Goal: Transaction & Acquisition: Purchase product/service

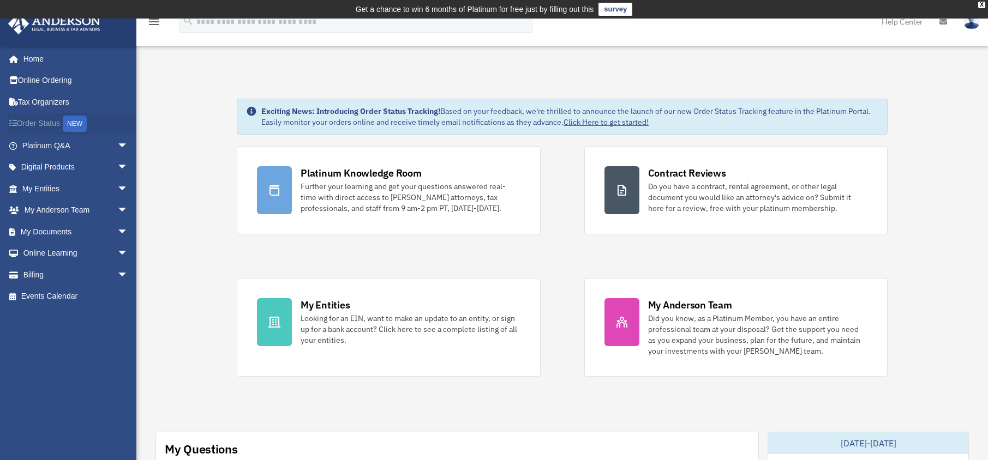
click at [52, 122] on link "Order Status NEW" at bounding box center [76, 124] width 137 height 22
click at [117, 271] on span "arrow_drop_down" at bounding box center [128, 275] width 22 height 22
click at [57, 293] on link "$ Open Invoices" at bounding box center [79, 297] width 129 height 22
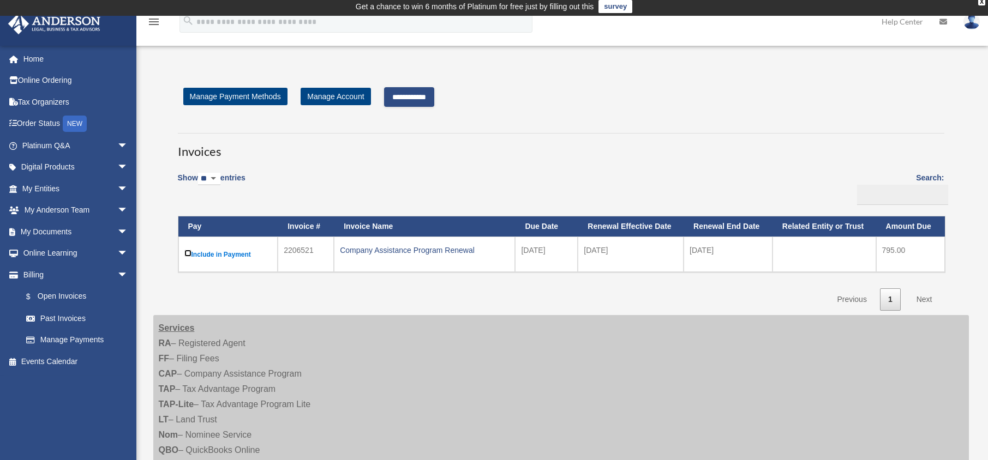
scroll to position [3, 0]
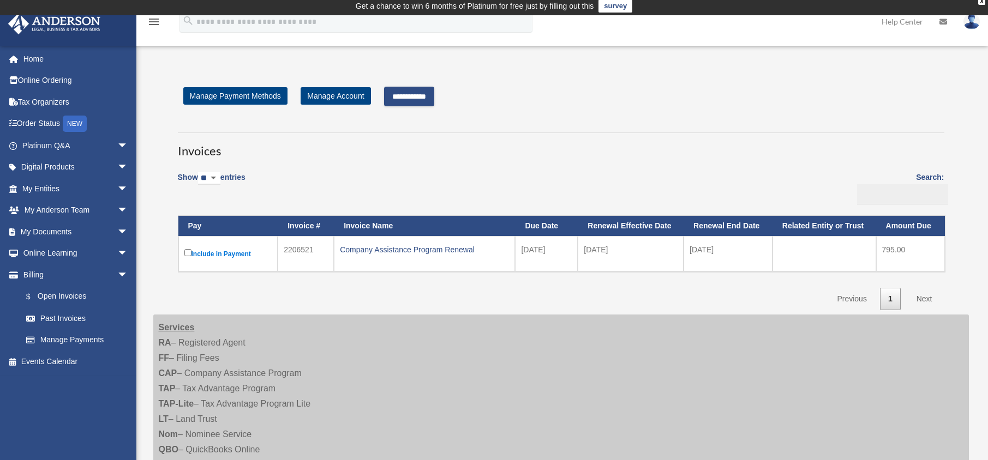
click at [209, 251] on label "Include in Payment" at bounding box center [228, 254] width 88 height 14
click at [413, 94] on input "**********" at bounding box center [409, 97] width 50 height 20
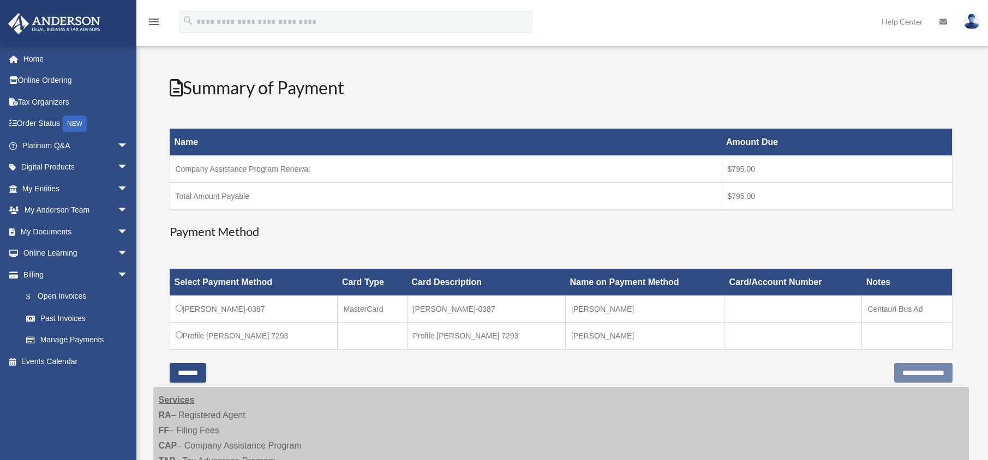
scroll to position [123, 0]
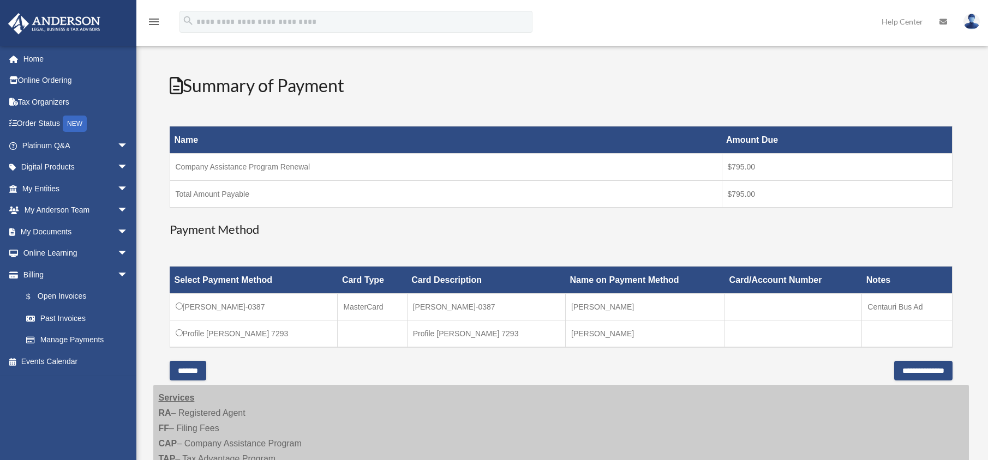
click at [792, 361] on div "Select Payment Method Card Type Card Description Name on Payment Method Card/Ac…" at bounding box center [561, 307] width 783 height 107
click at [894, 369] on input "**********" at bounding box center [923, 371] width 58 height 20
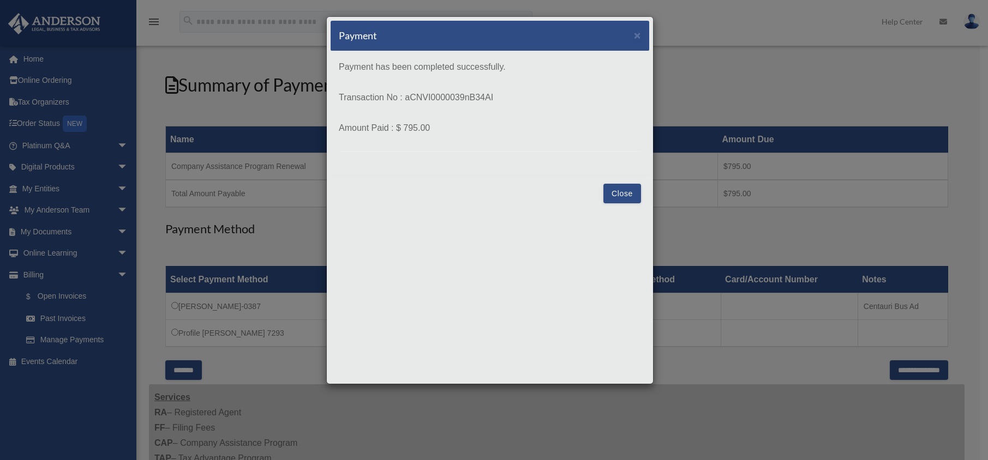
click at [621, 191] on button "Close" at bounding box center [622, 194] width 38 height 20
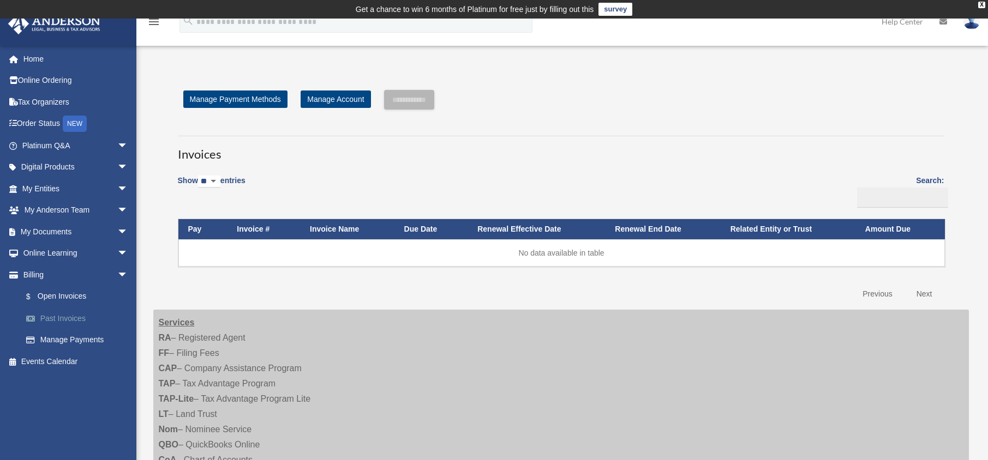
click at [68, 316] on link "Past Invoices" at bounding box center [79, 319] width 129 height 22
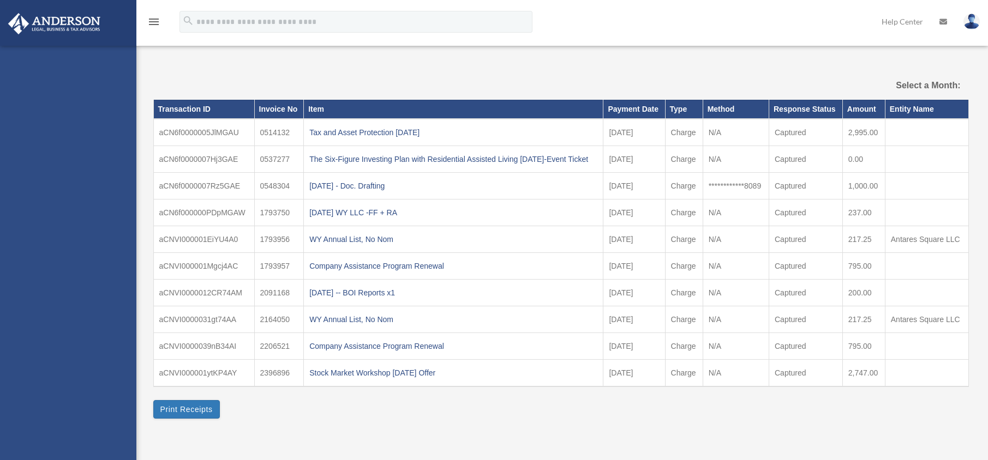
select select
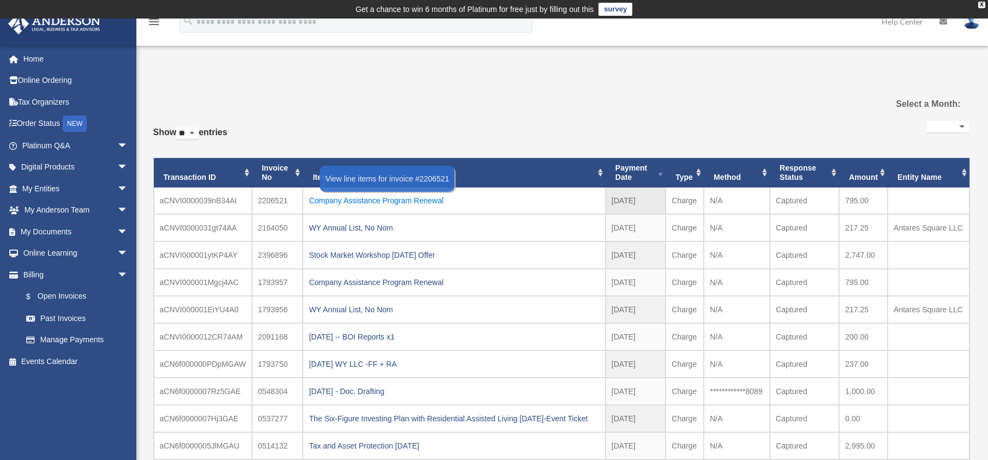
click at [334, 199] on div "Company Assistance Program Renewal" at bounding box center [454, 200] width 290 height 15
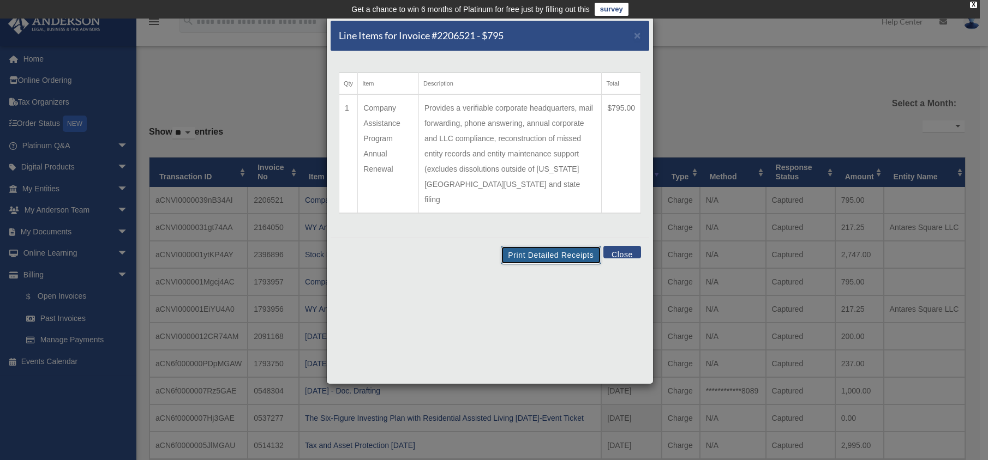
click at [539, 246] on button "Print Detailed Receipts" at bounding box center [551, 255] width 100 height 19
click at [621, 246] on button "Close" at bounding box center [622, 252] width 38 height 13
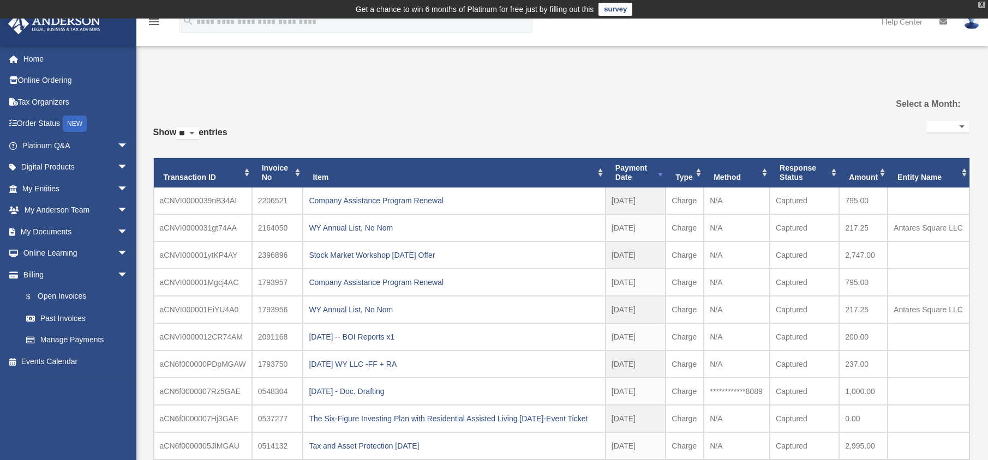
click at [981, 4] on div "X" at bounding box center [981, 5] width 7 height 7
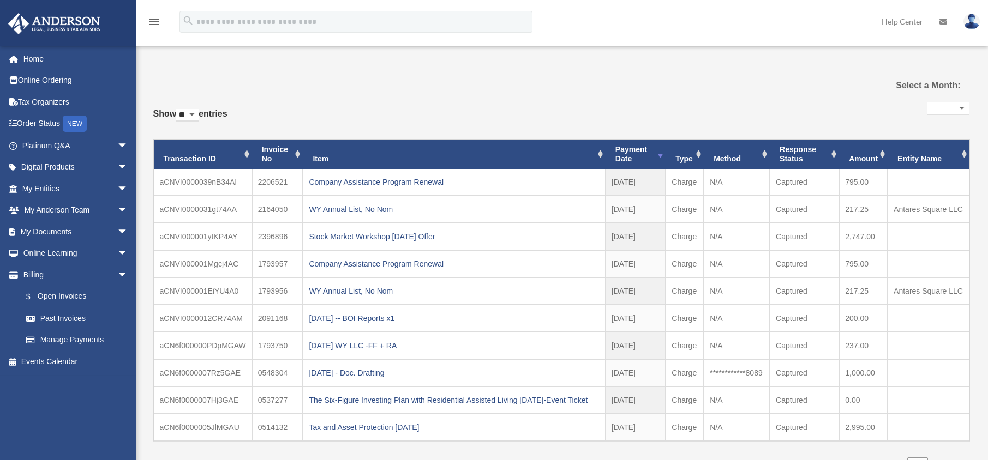
click at [972, 19] on img at bounding box center [971, 22] width 16 height 16
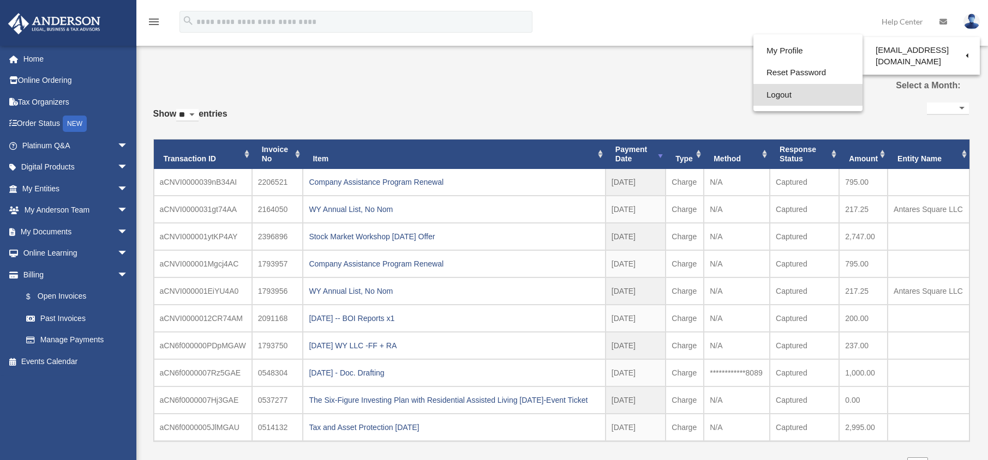
click at [774, 93] on link "Logout" at bounding box center [807, 95] width 109 height 22
